Goal: Browse casually

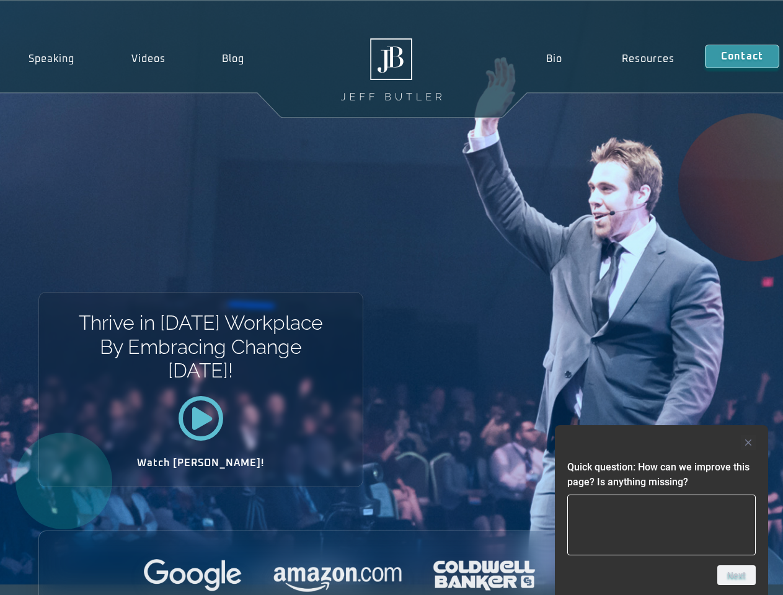
click at [391, 298] on div "Thrive in [DATE] Workplace By Embracing Change [DATE]! Watch [PERSON_NAME]!" at bounding box center [391, 292] width 783 height 583
click at [661, 443] on div at bounding box center [661, 442] width 188 height 15
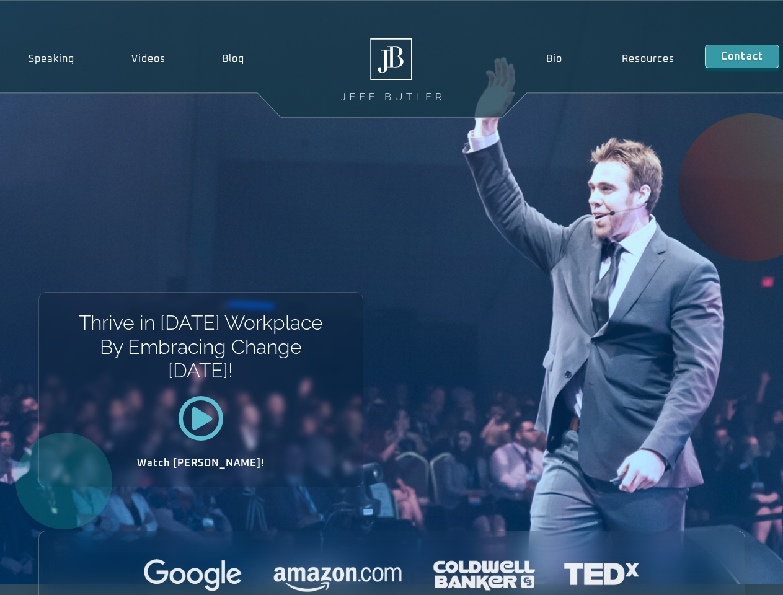
click at [736, 575] on div at bounding box center [391, 576] width 705 height 34
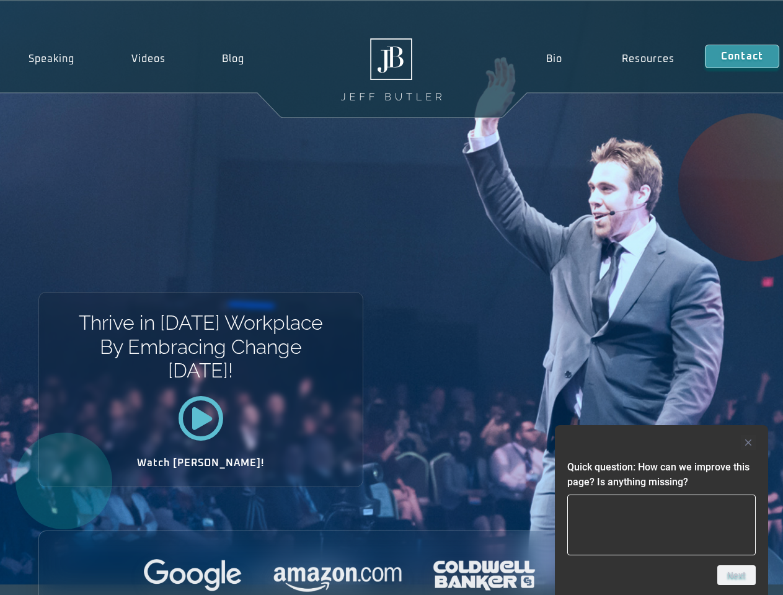
click at [391, 298] on div "Thrive in [DATE] Workplace By Embracing Change [DATE]! Watch [PERSON_NAME]!" at bounding box center [391, 292] width 783 height 583
click at [661, 443] on div at bounding box center [661, 442] width 188 height 15
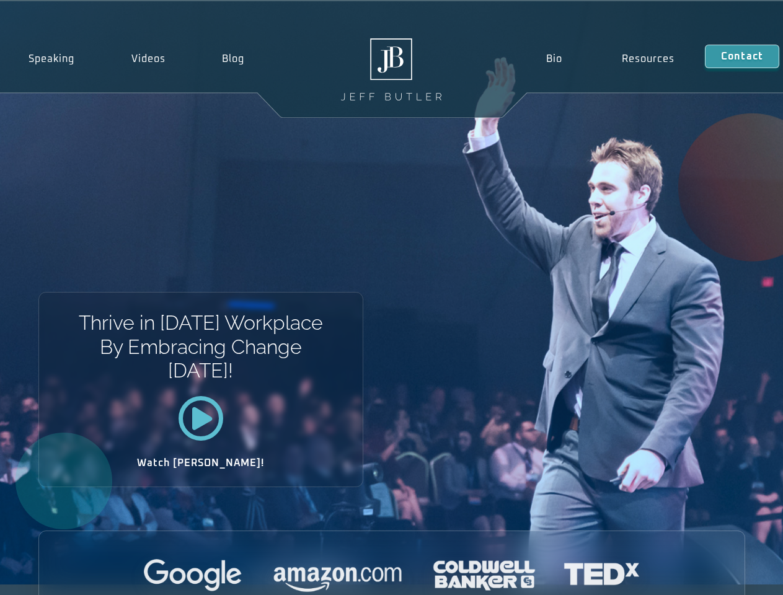
click at [736, 575] on div at bounding box center [391, 576] width 705 height 34
